Goal: Task Accomplishment & Management: Complete application form

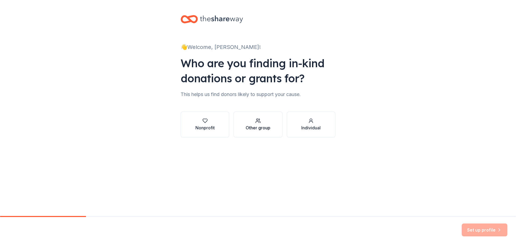
drag, startPoint x: 0, startPoint y: 0, endPoint x: 255, endPoint y: 127, distance: 285.1
click at [255, 127] on div "Other group" at bounding box center [258, 128] width 25 height 6
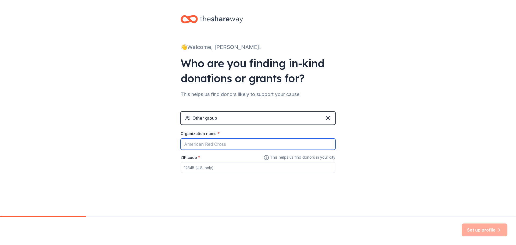
click at [236, 143] on input "Organization name *" at bounding box center [258, 144] width 155 height 11
type input "[GEOGRAPHIC_DATA]"
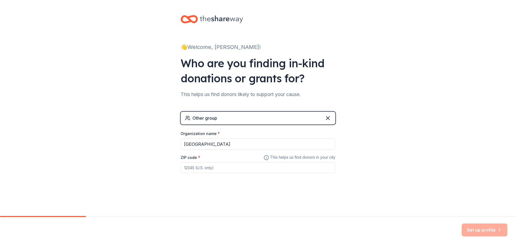
click at [220, 169] on input "ZIP code *" at bounding box center [258, 167] width 155 height 11
type input "61080"
click at [498, 232] on icon "button" at bounding box center [499, 229] width 5 height 5
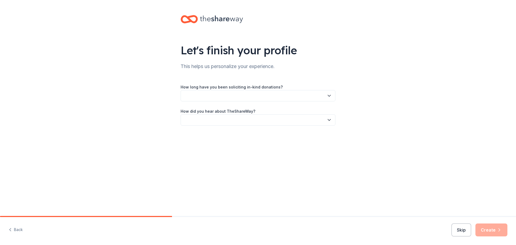
click at [300, 97] on button "button" at bounding box center [258, 95] width 155 height 11
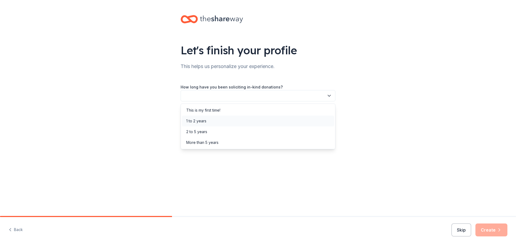
click at [203, 120] on div "1 to 2 years" at bounding box center [196, 121] width 20 height 6
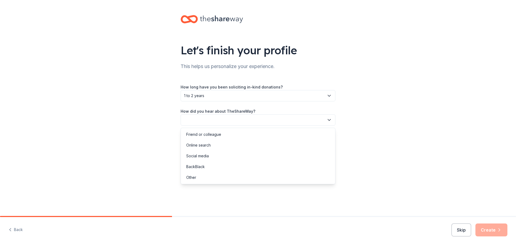
click at [224, 120] on button "button" at bounding box center [258, 119] width 155 height 11
click at [204, 145] on div "Online search" at bounding box center [198, 145] width 24 height 6
click at [495, 229] on button "Create" at bounding box center [492, 230] width 32 height 13
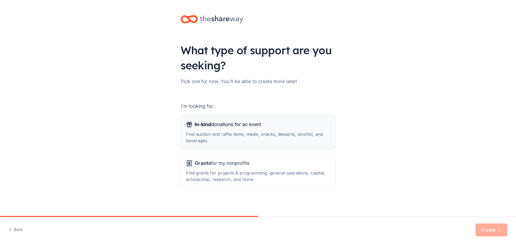
click at [256, 137] on div "Find auction and raffle items, meals, snacks, desserts, alcohol, and beverages." at bounding box center [258, 137] width 144 height 13
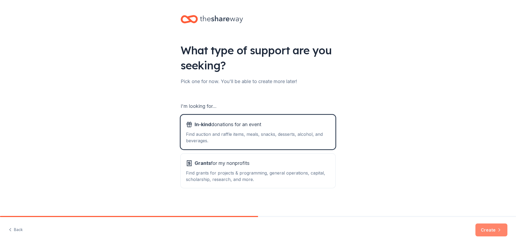
click at [491, 230] on button "Create" at bounding box center [492, 230] width 32 height 13
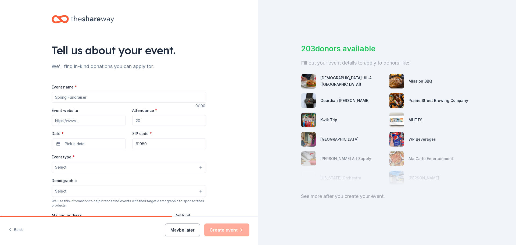
click at [69, 97] on input "Event name *" at bounding box center [129, 97] width 155 height 11
type input "SOBO PBIS Program"
click at [81, 118] on input "Event website" at bounding box center [89, 120] width 74 height 11
click at [149, 119] on input "Attendance *" at bounding box center [169, 120] width 74 height 11
type input "150"
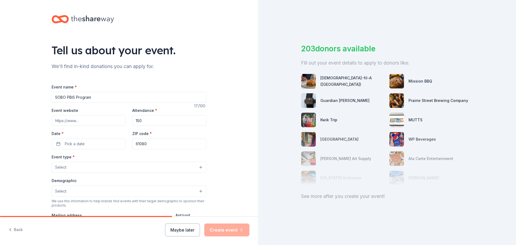
click at [86, 166] on button "Select" at bounding box center [129, 167] width 155 height 11
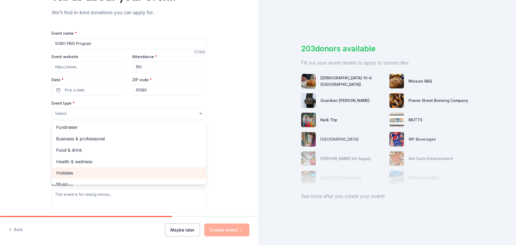
scroll to position [18, 0]
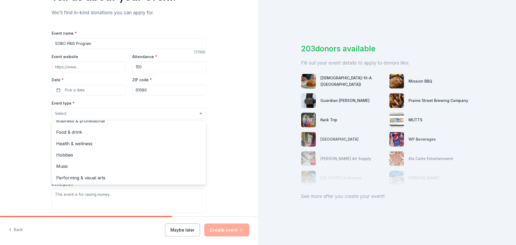
click at [213, 104] on div "Tell us about your event. We'll find in-kind donations you can apply for. Event…" at bounding box center [129, 125] width 258 height 358
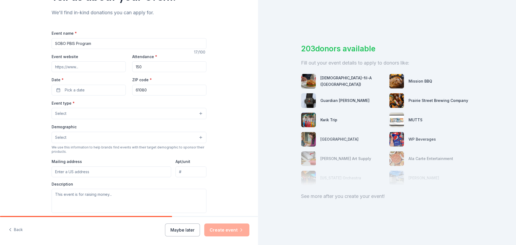
click at [77, 138] on button "Select" at bounding box center [129, 137] width 155 height 11
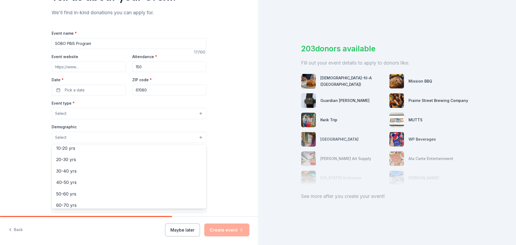
scroll to position [27, 0]
click at [70, 180] on span "10-20 yrs" at bounding box center [129, 181] width 146 height 7
click at [67, 115] on div "Event type * Select Demographic 10-20 yrs All genders Mostly men Mostly women A…" at bounding box center [129, 157] width 155 height 114
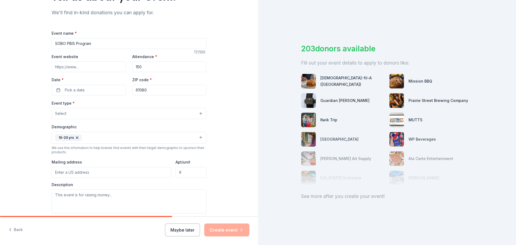
click at [67, 115] on button "Select" at bounding box center [129, 113] width 155 height 11
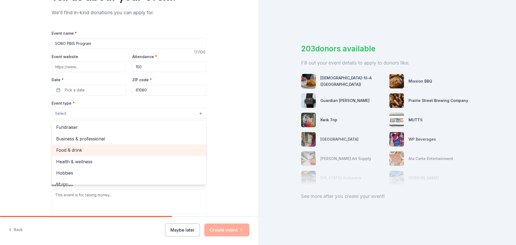
click at [90, 152] on span "Food & drink" at bounding box center [129, 150] width 146 height 7
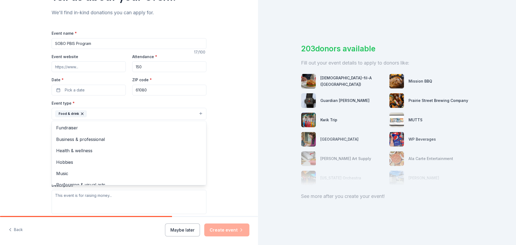
click at [80, 113] on icon "button" at bounding box center [82, 114] width 4 height 4
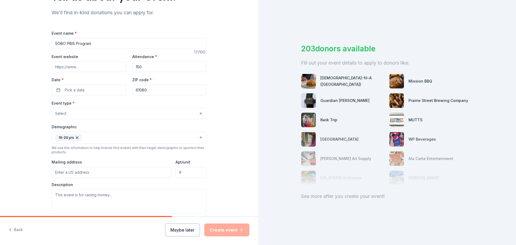
click at [68, 115] on button "Select" at bounding box center [129, 113] width 155 height 11
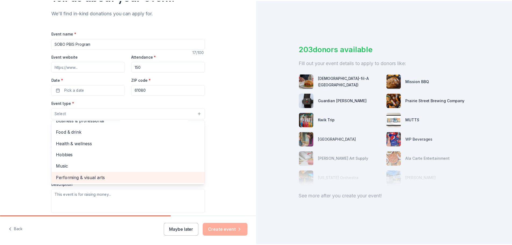
scroll to position [0, 0]
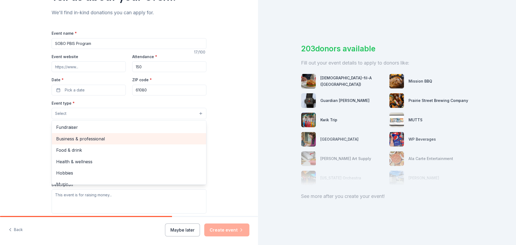
click at [85, 141] on span "Business & professional" at bounding box center [129, 138] width 146 height 7
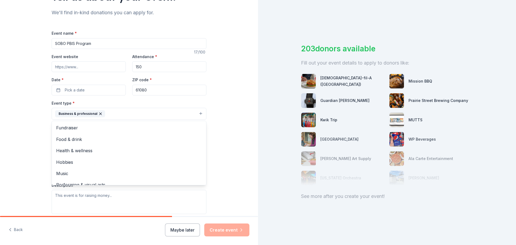
drag, startPoint x: 222, startPoint y: 120, endPoint x: 223, endPoint y: 138, distance: 18.3
click at [222, 120] on div "Tell us about your event. We'll find in-kind donations you can apply for. Event…" at bounding box center [129, 125] width 258 height 359
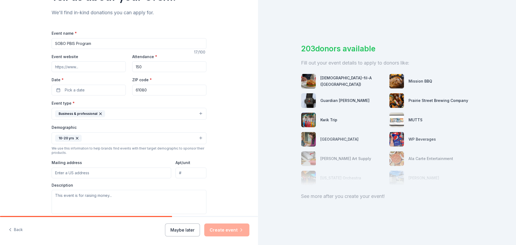
click at [183, 230] on button "Maybe later" at bounding box center [182, 230] width 35 height 13
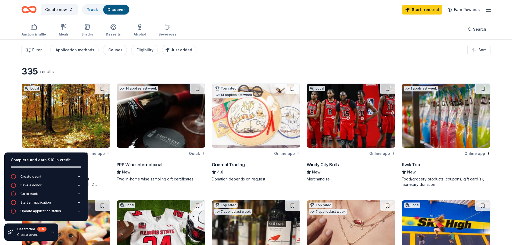
click at [245, 52] on div "Filter Application methods Causes Eligibility Just added Sort" at bounding box center [256, 50] width 512 height 22
click at [193, 66] on div "335 results" at bounding box center [114, 71] width 184 height 11
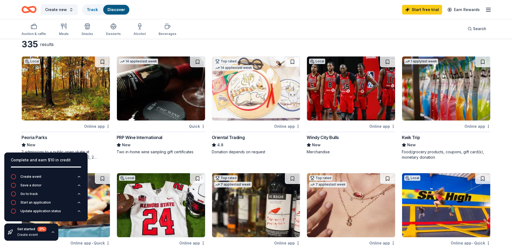
scroll to position [27, 0]
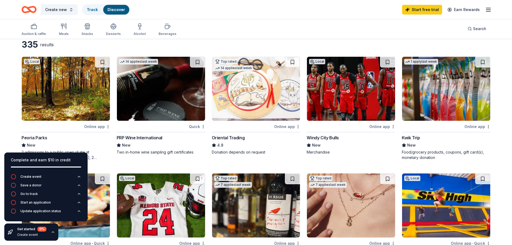
click at [351, 100] on img at bounding box center [351, 89] width 88 height 64
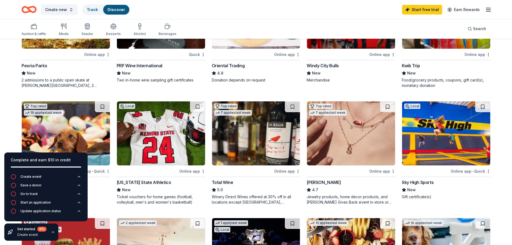
scroll to position [0, 0]
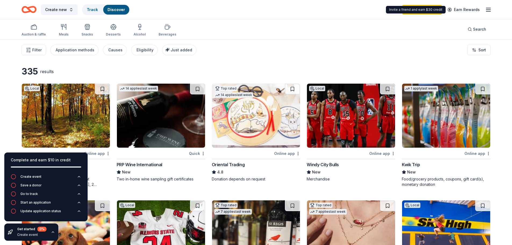
click at [490, 9] on icon "button" at bounding box center [488, 9] width 6 height 6
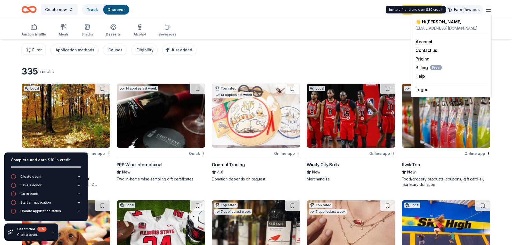
click at [474, 10] on link "Earn Rewards" at bounding box center [464, 10] width 39 height 10
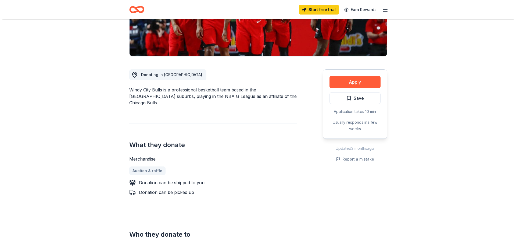
scroll to position [108, 0]
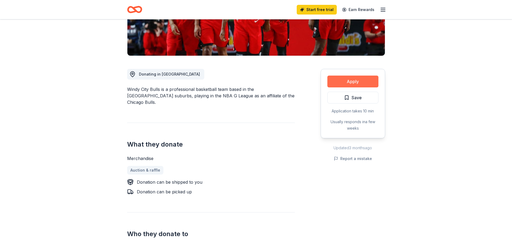
click at [360, 83] on button "Apply" at bounding box center [353, 82] width 51 height 12
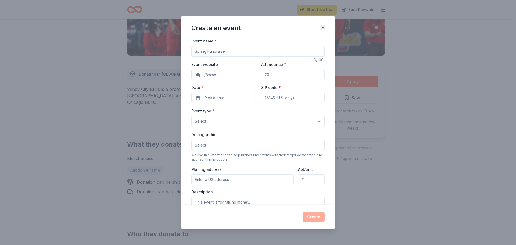
click at [216, 51] on input "Event name *" at bounding box center [257, 51] width 133 height 11
click at [247, 122] on button "Select" at bounding box center [257, 121] width 133 height 11
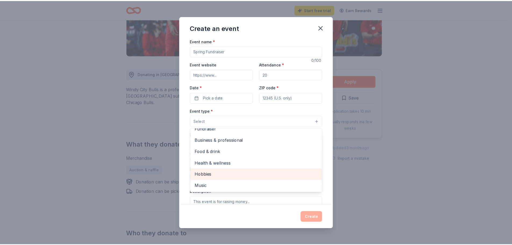
scroll to position [0, 0]
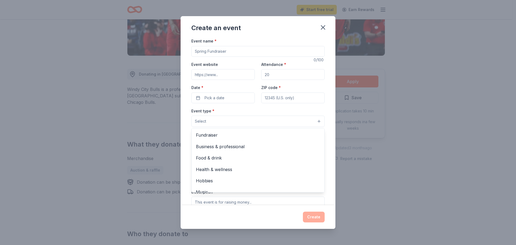
click at [322, 110] on div "Event name * 0 /100 Event website Attendance * Date * Pick a date ZIP code * Ev…" at bounding box center [258, 122] width 155 height 168
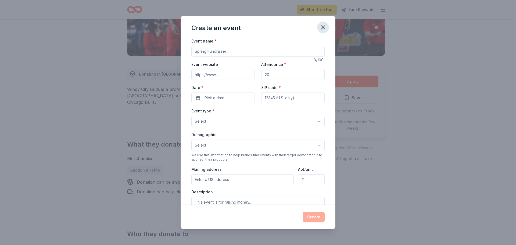
click at [324, 28] on icon "button" at bounding box center [323, 28] width 4 height 4
